Goal: Find specific page/section

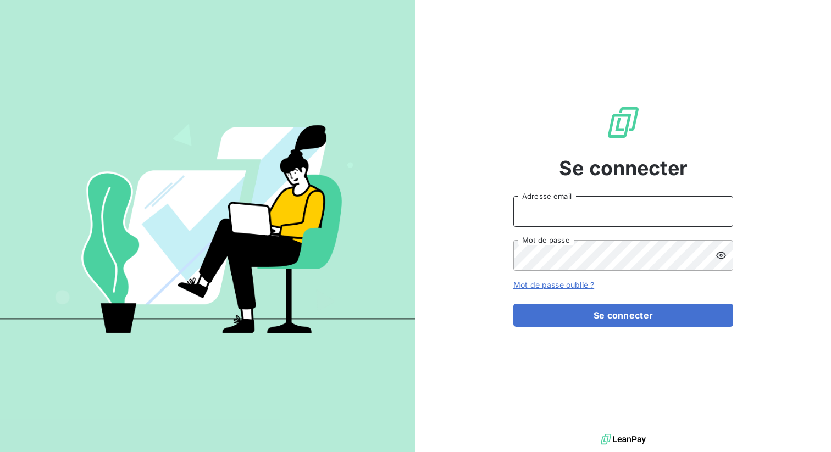
click at [633, 218] on input "Adresse email" at bounding box center [623, 211] width 220 height 31
type input "[PERSON_NAME][EMAIL_ADDRESS][DOMAIN_NAME]"
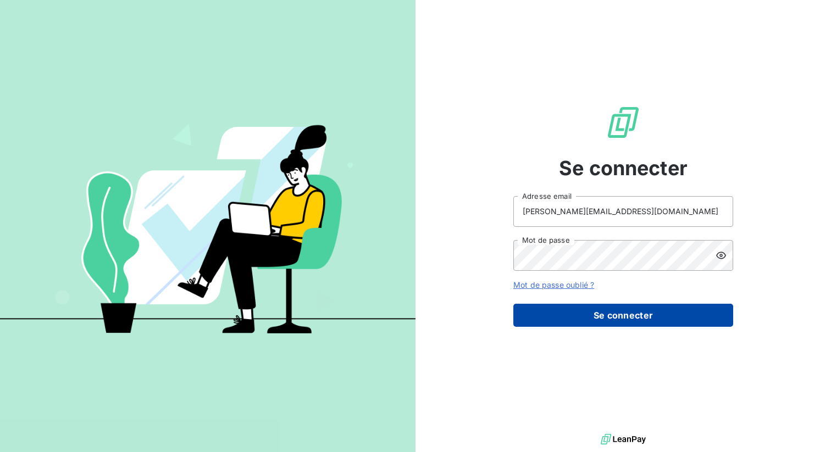
click at [585, 310] on button "Se connecter" at bounding box center [623, 315] width 220 height 23
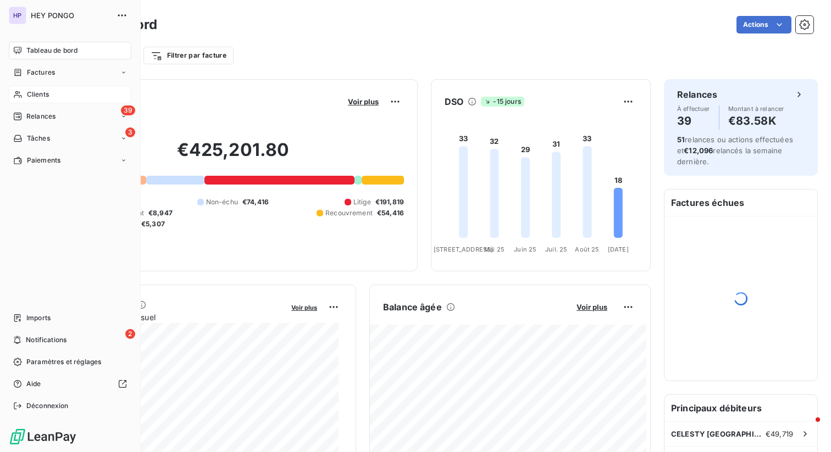
click at [36, 97] on span "Clients" at bounding box center [38, 95] width 22 height 10
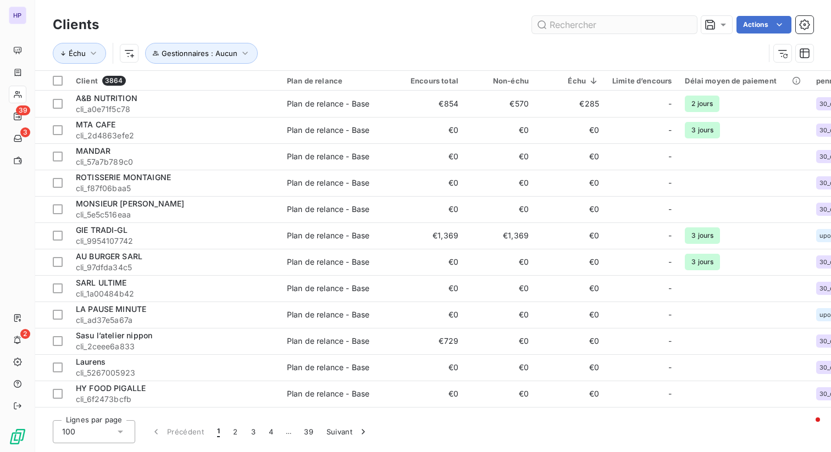
click at [642, 29] on input "text" at bounding box center [614, 25] width 165 height 18
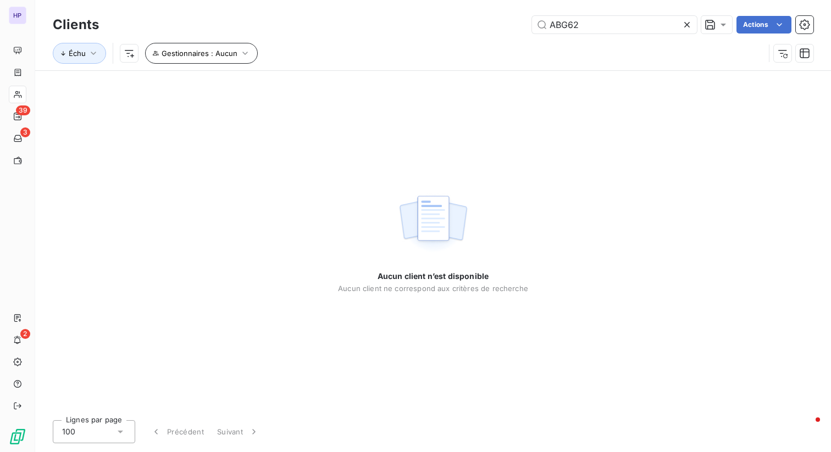
type input "ABG62"
click at [230, 53] on span "Gestionnaires : Aucun" at bounding box center [200, 53] width 76 height 9
click at [284, 48] on div "Échu Gestionnaires : Aucun" at bounding box center [409, 53] width 712 height 21
click at [251, 56] on button "Gestionnaires : Aucun" at bounding box center [201, 53] width 113 height 21
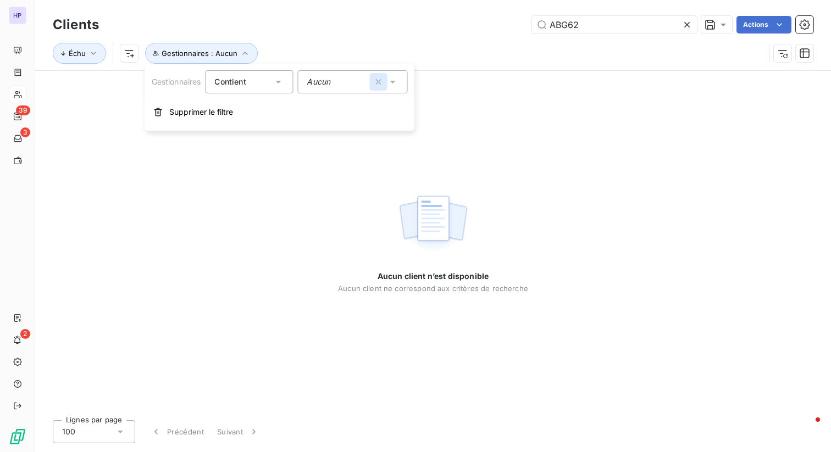
click at [380, 82] on icon "button" at bounding box center [378, 81] width 5 height 5
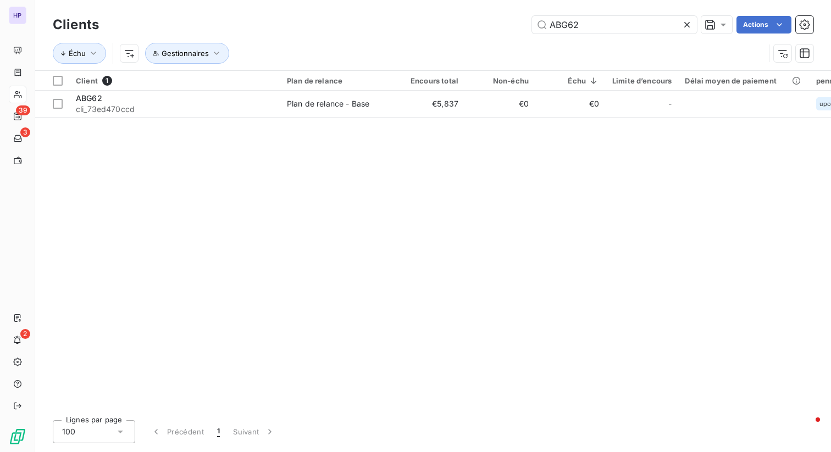
click at [394, 36] on div "Échu Gestionnaires" at bounding box center [433, 53] width 761 height 34
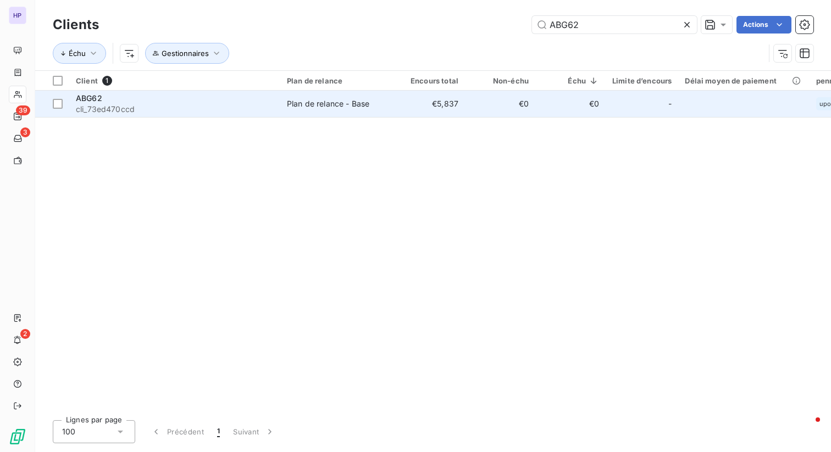
click at [88, 106] on span "cli_73ed470ccd" at bounding box center [175, 109] width 198 height 11
